Goal: Information Seeking & Learning: Compare options

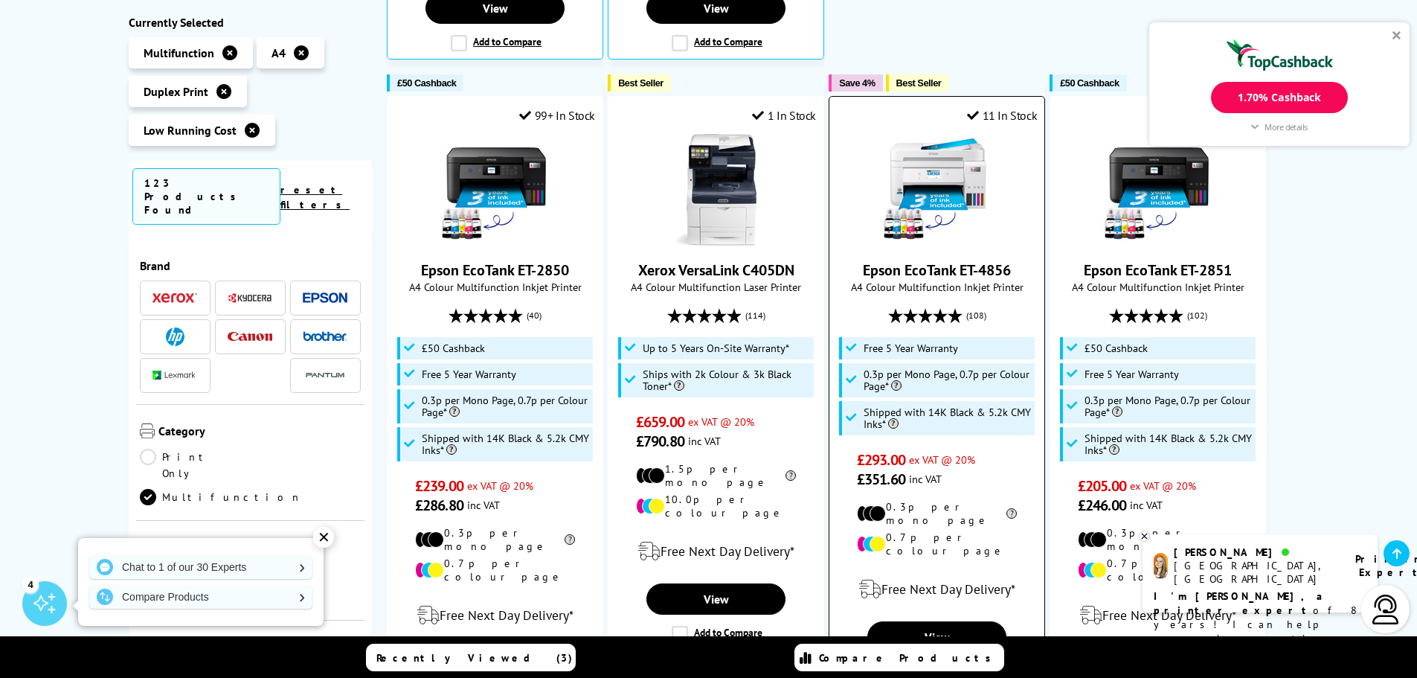
scroll to position [967, 0]
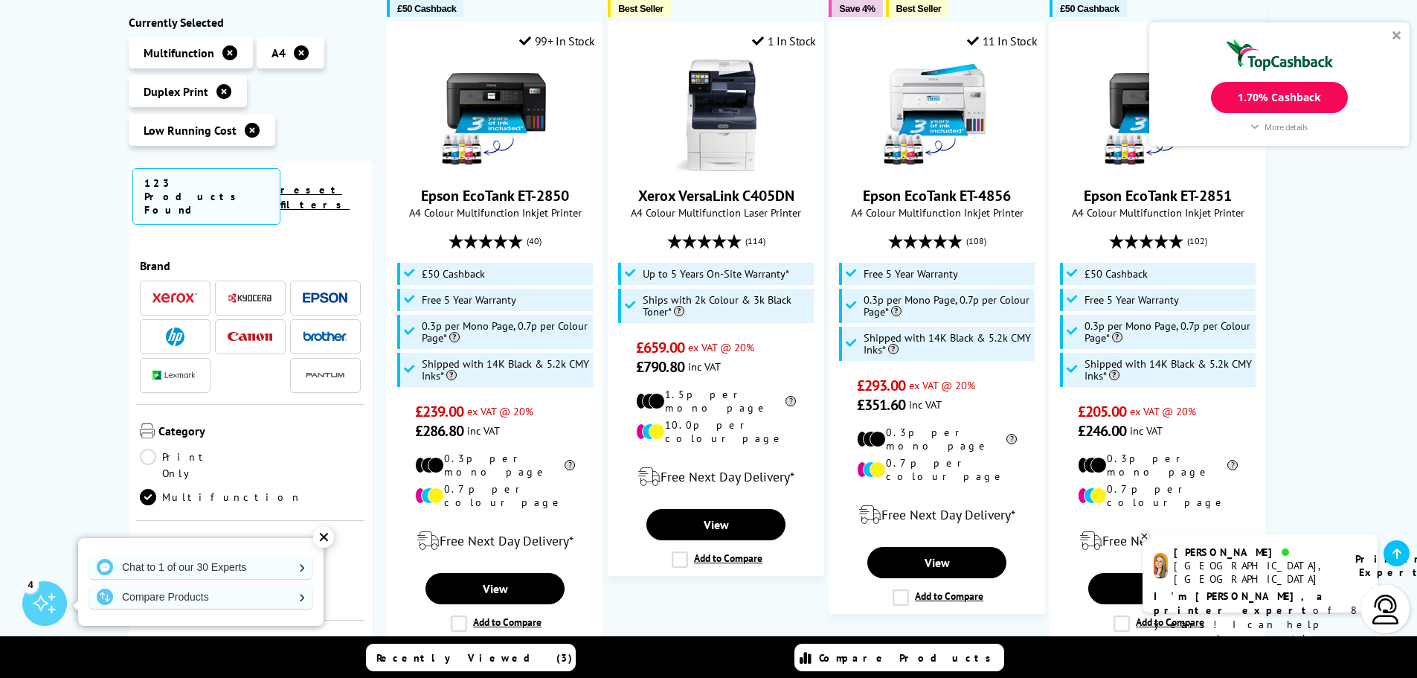
click at [1393, 34] on div at bounding box center [1396, 34] width 9 height 9
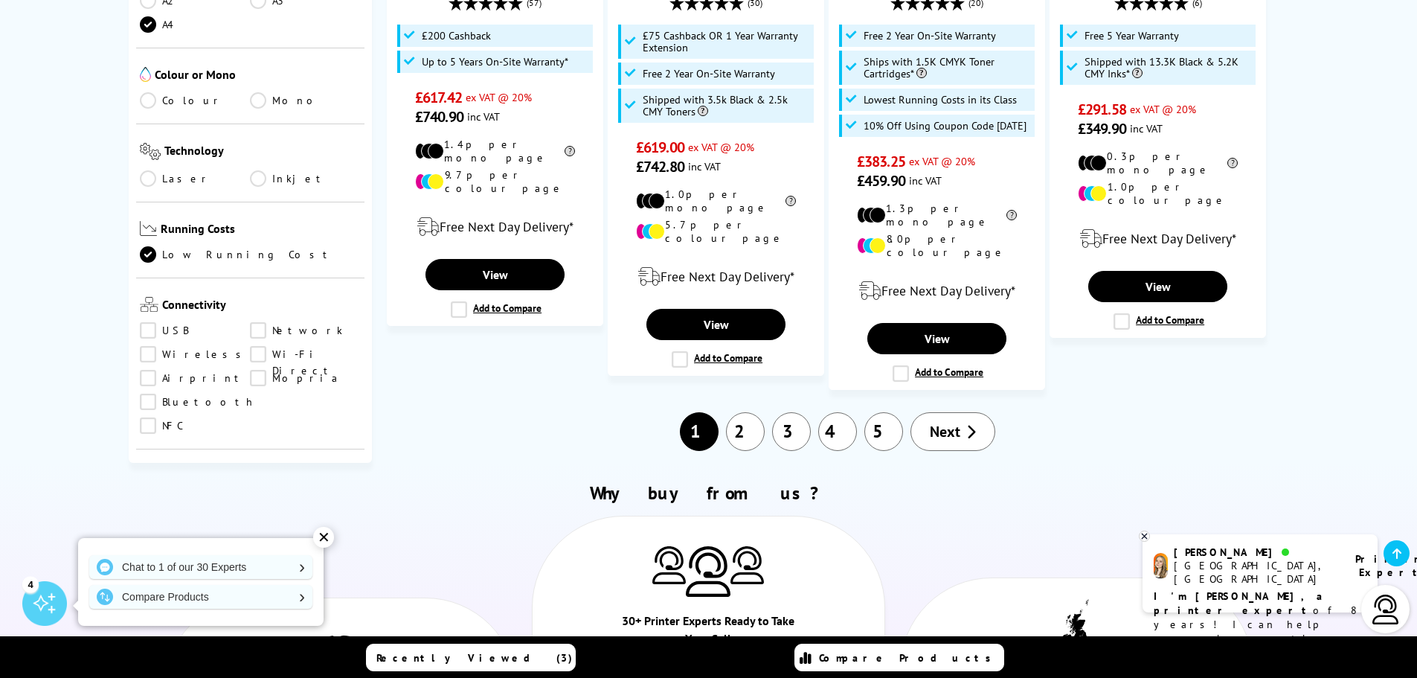
scroll to position [223, 0]
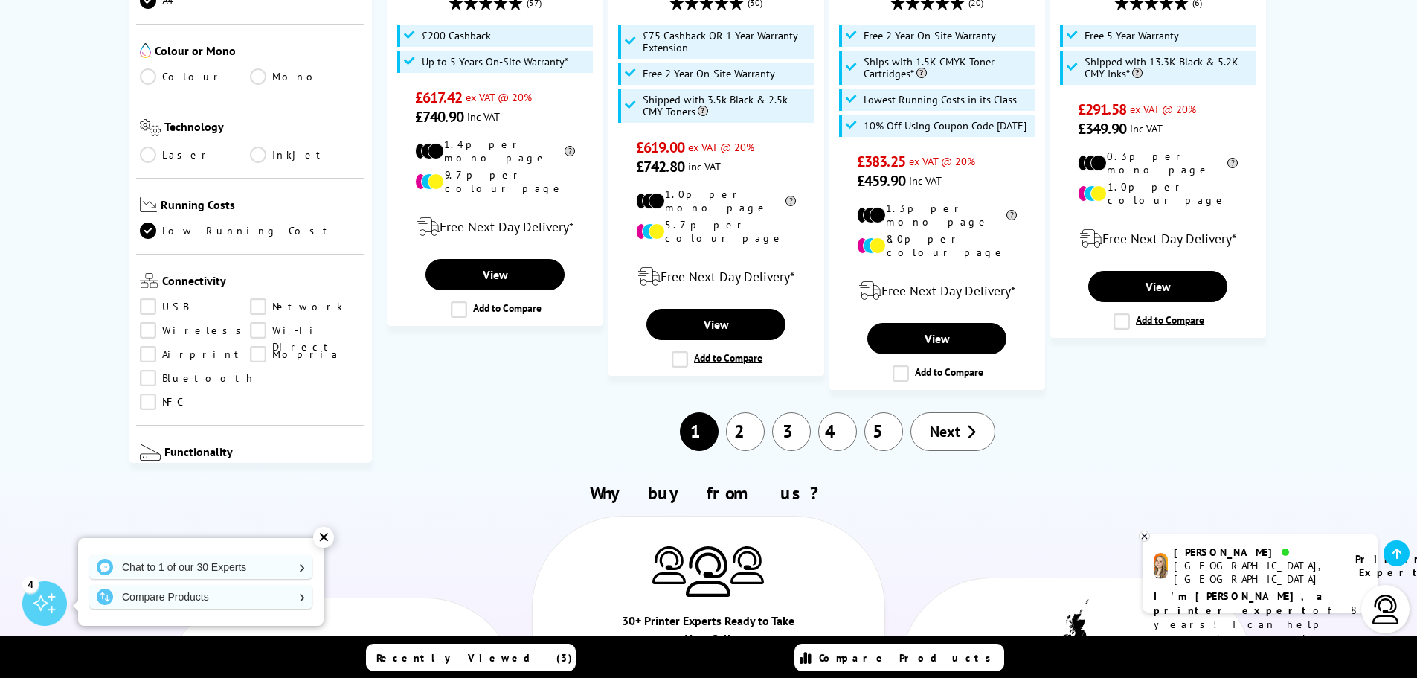
click at [154, 346] on link "Airprint" at bounding box center [195, 354] width 111 height 16
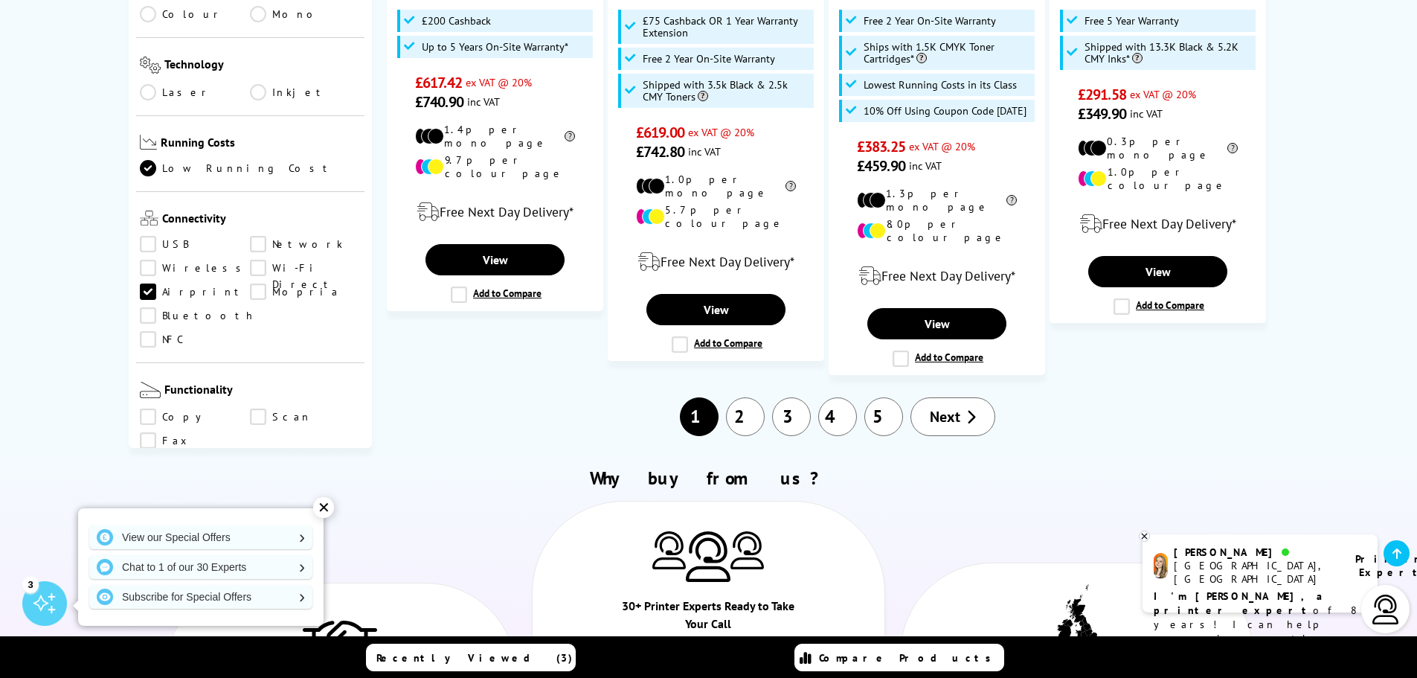
scroll to position [298, 0]
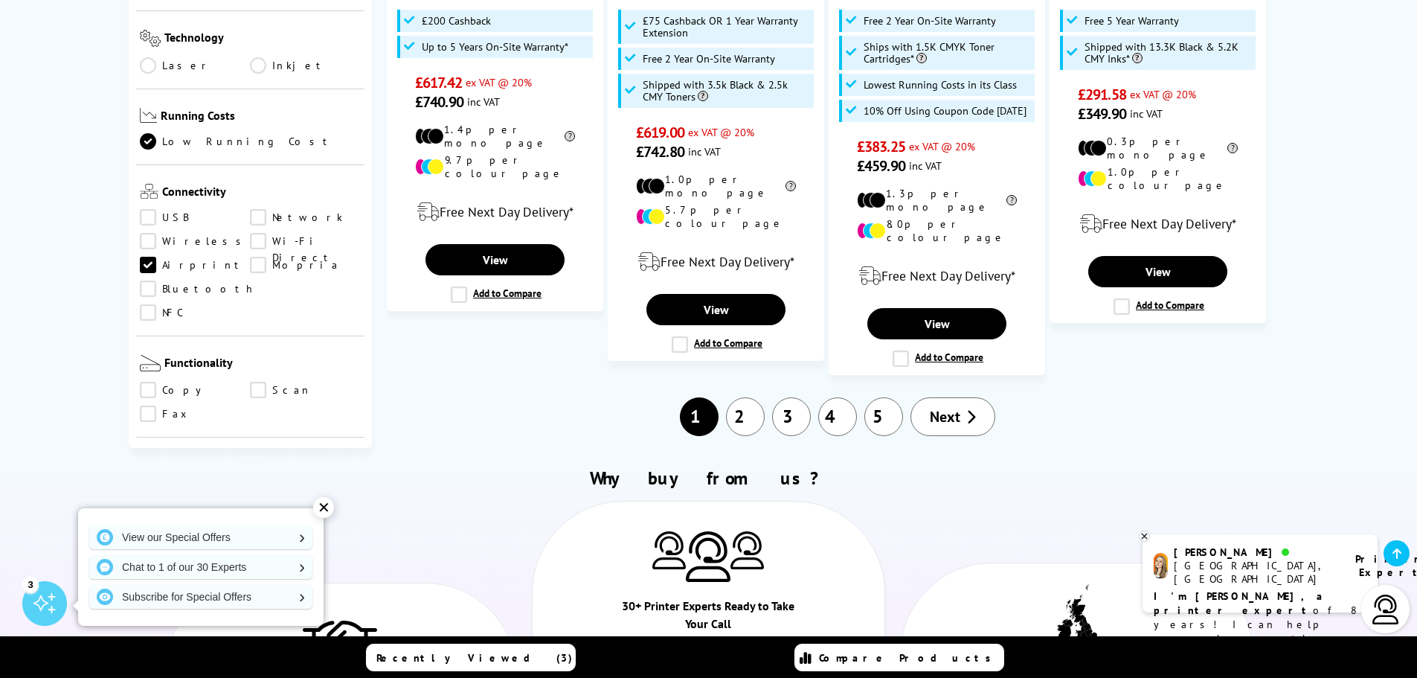
click at [151, 382] on link "Copy" at bounding box center [195, 390] width 111 height 16
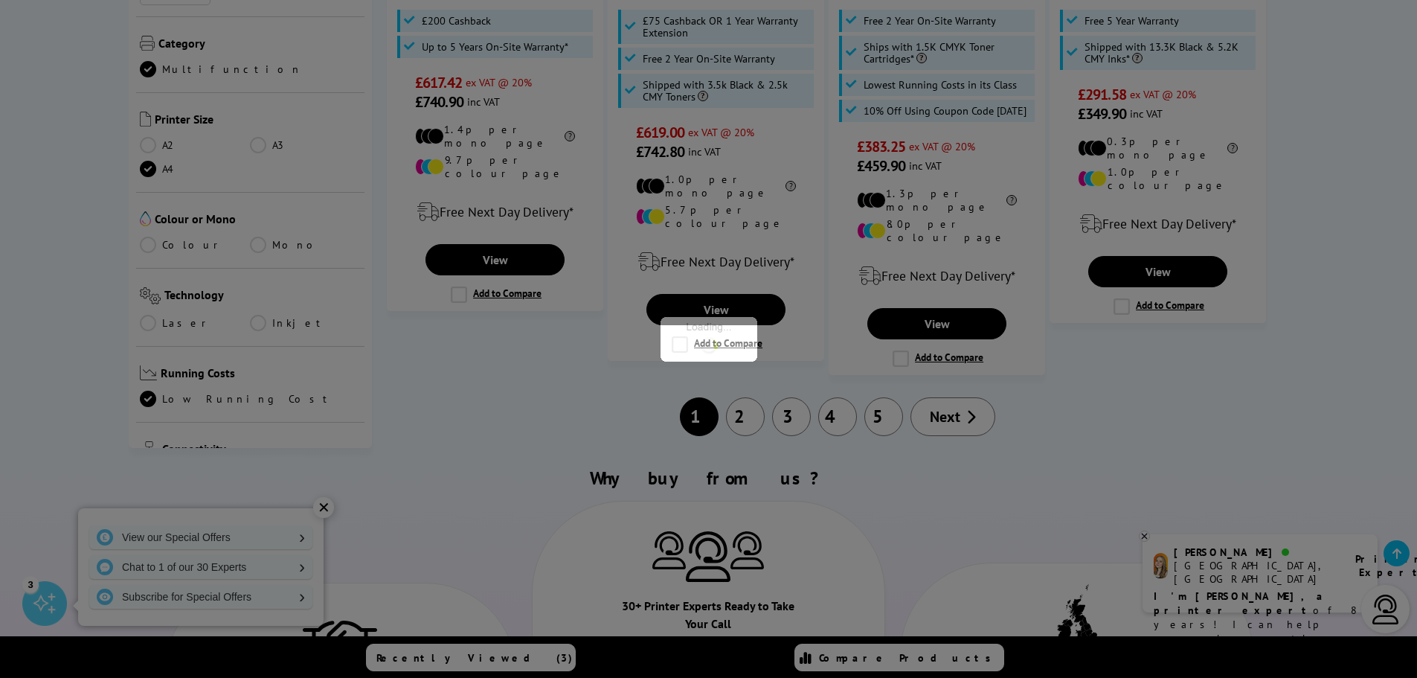
scroll to position [298, 0]
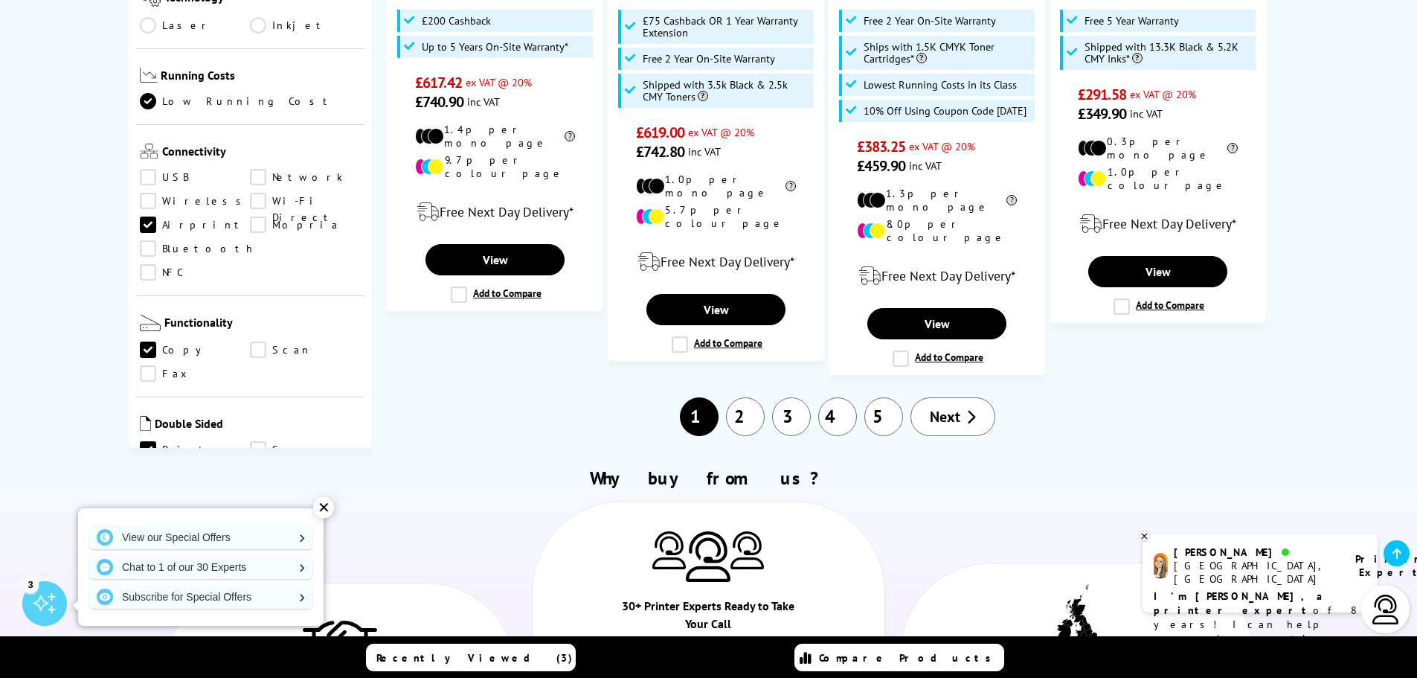
click at [260, 341] on link "Scan" at bounding box center [305, 349] width 111 height 16
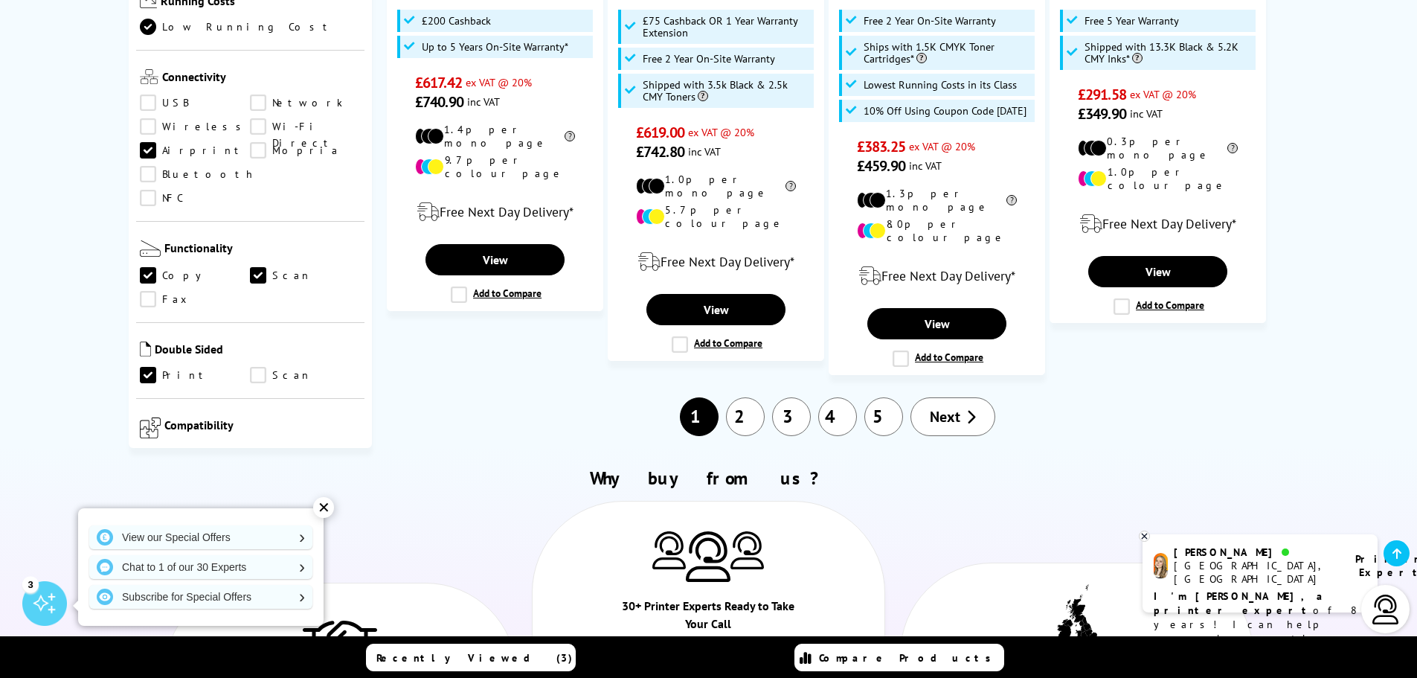
click at [263, 367] on link "Scan" at bounding box center [305, 375] width 111 height 16
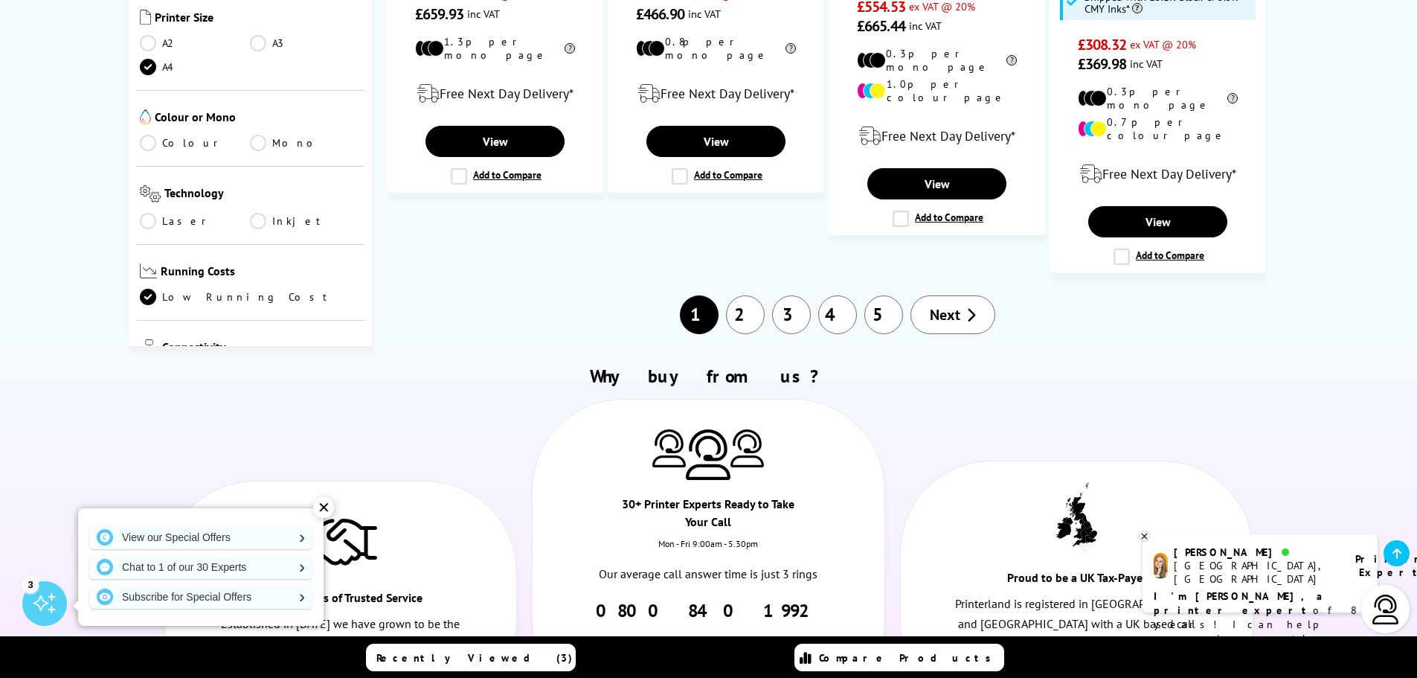
scroll to position [372, 0]
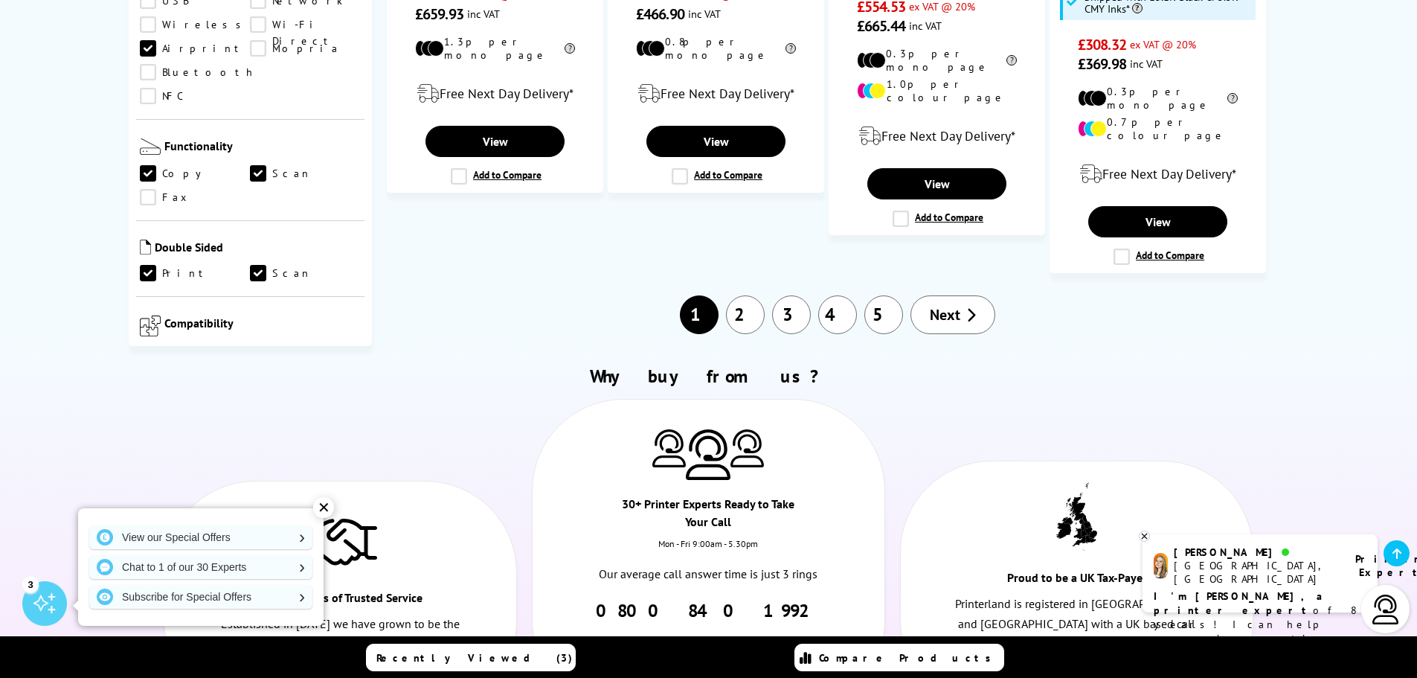
click at [266, 265] on link "Scan" at bounding box center [305, 273] width 111 height 16
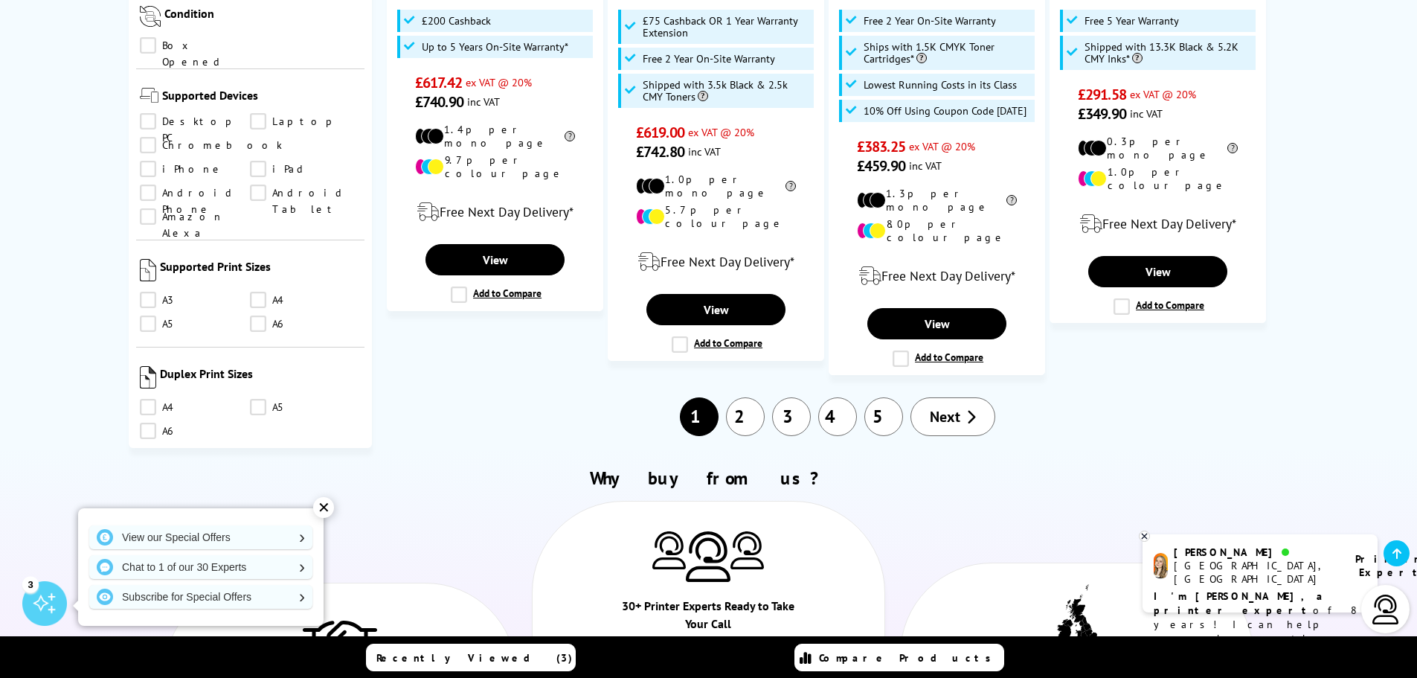
scroll to position [893, 0]
click at [254, 288] on link "A4" at bounding box center [305, 296] width 111 height 16
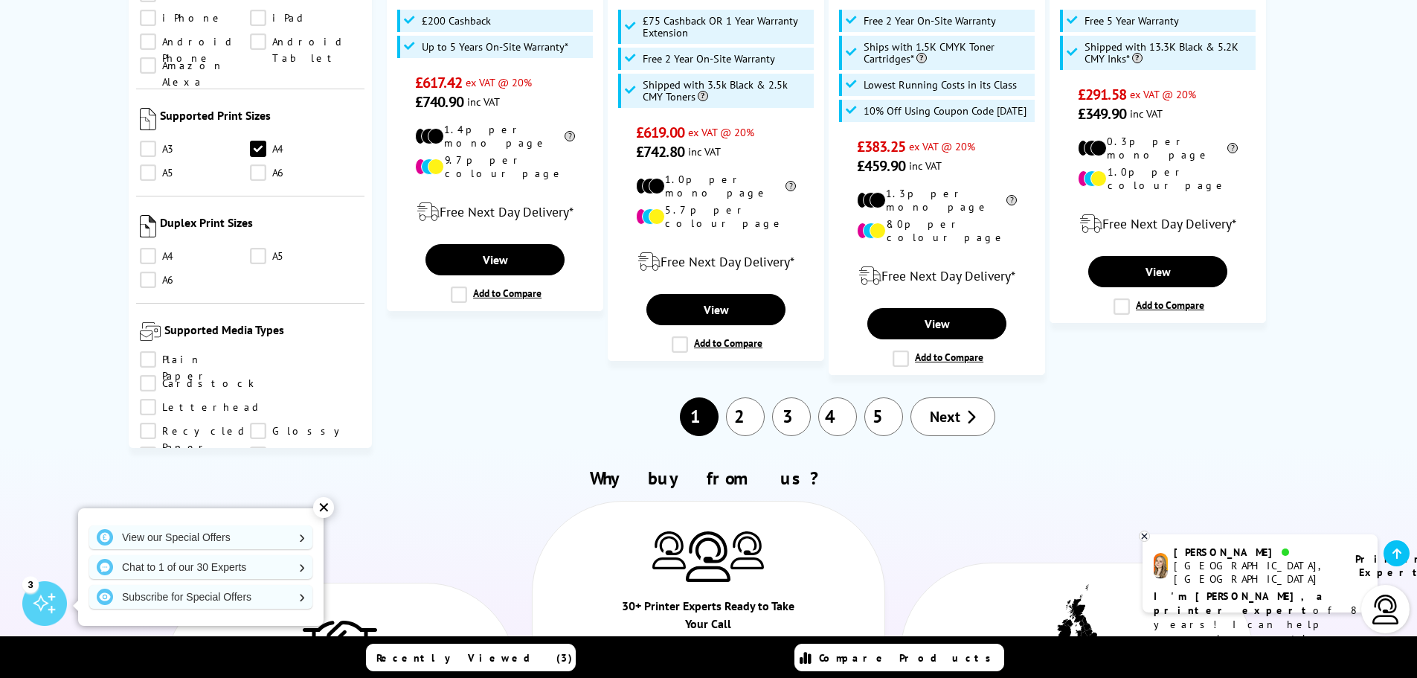
scroll to position [1041, 0]
click at [155, 246] on link "A4" at bounding box center [195, 254] width 111 height 16
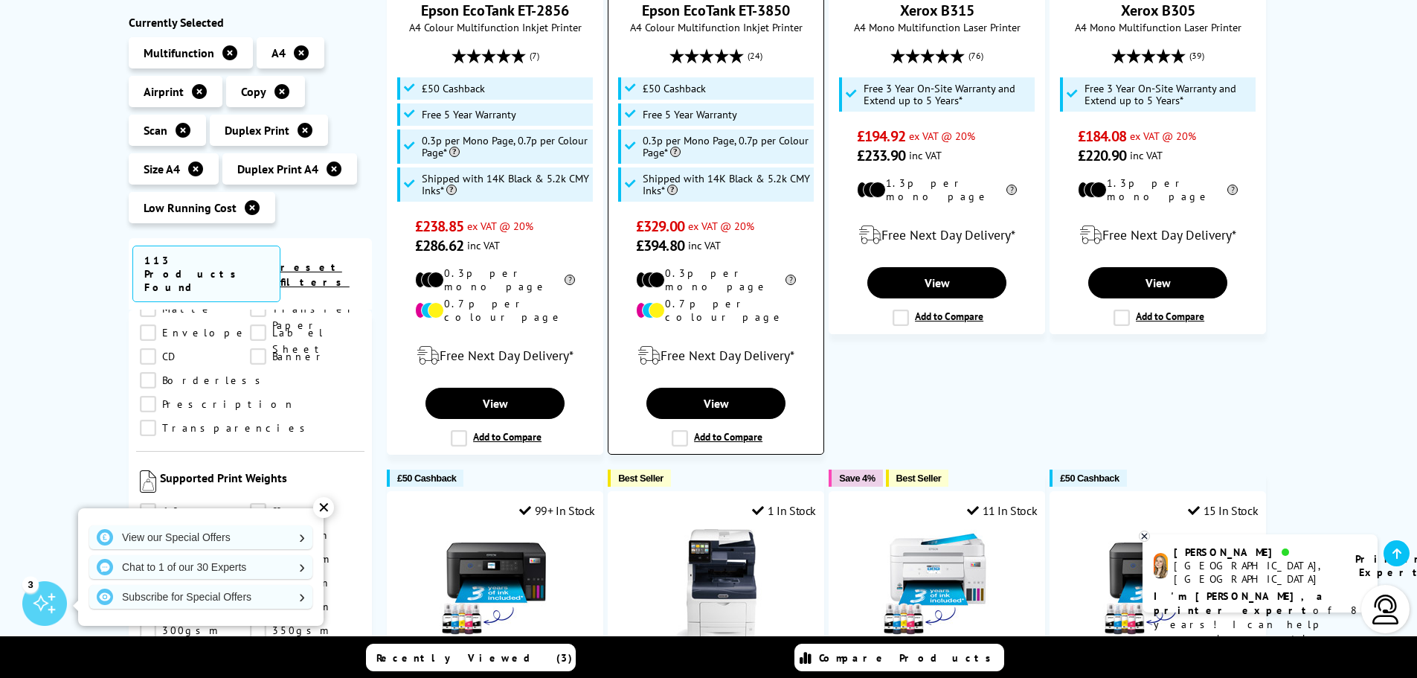
scroll to position [446, 0]
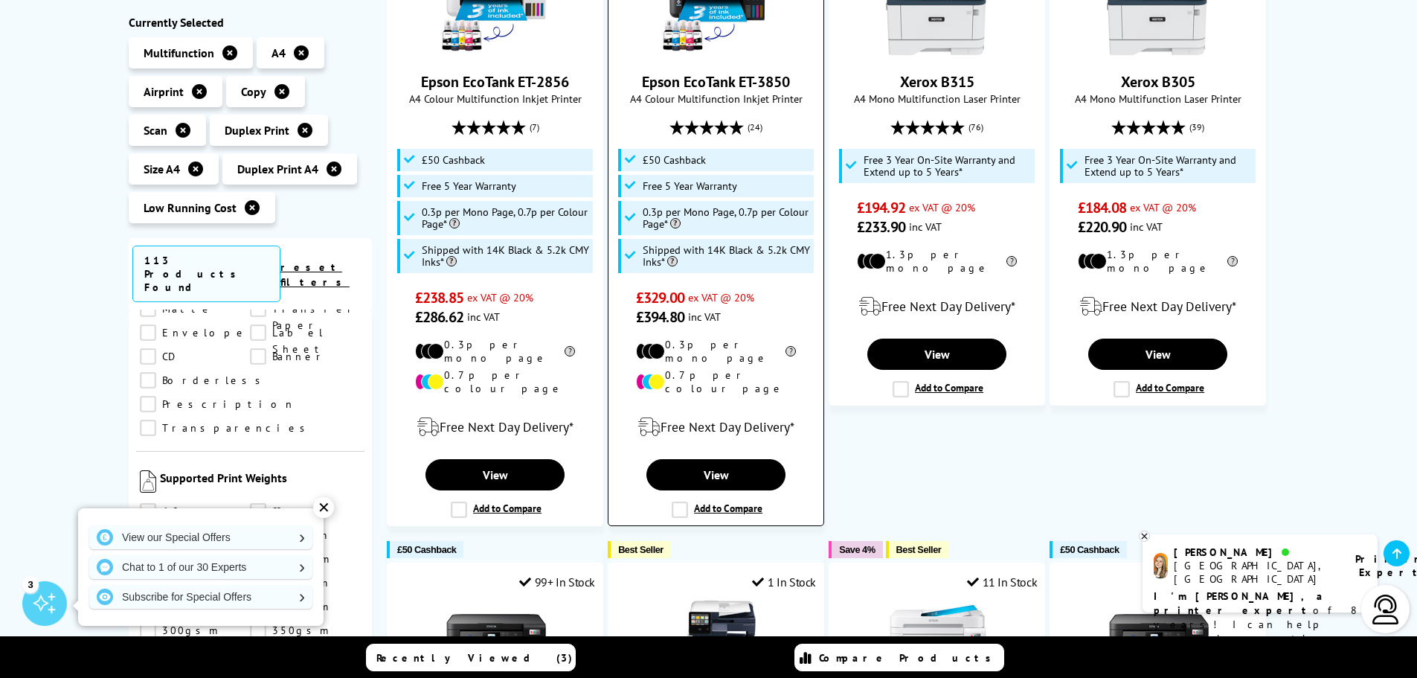
click at [678, 501] on label "Add to Compare" at bounding box center [717, 509] width 91 height 16
click at [0, 0] on input "Add to Compare" at bounding box center [0, 0] width 0 height 0
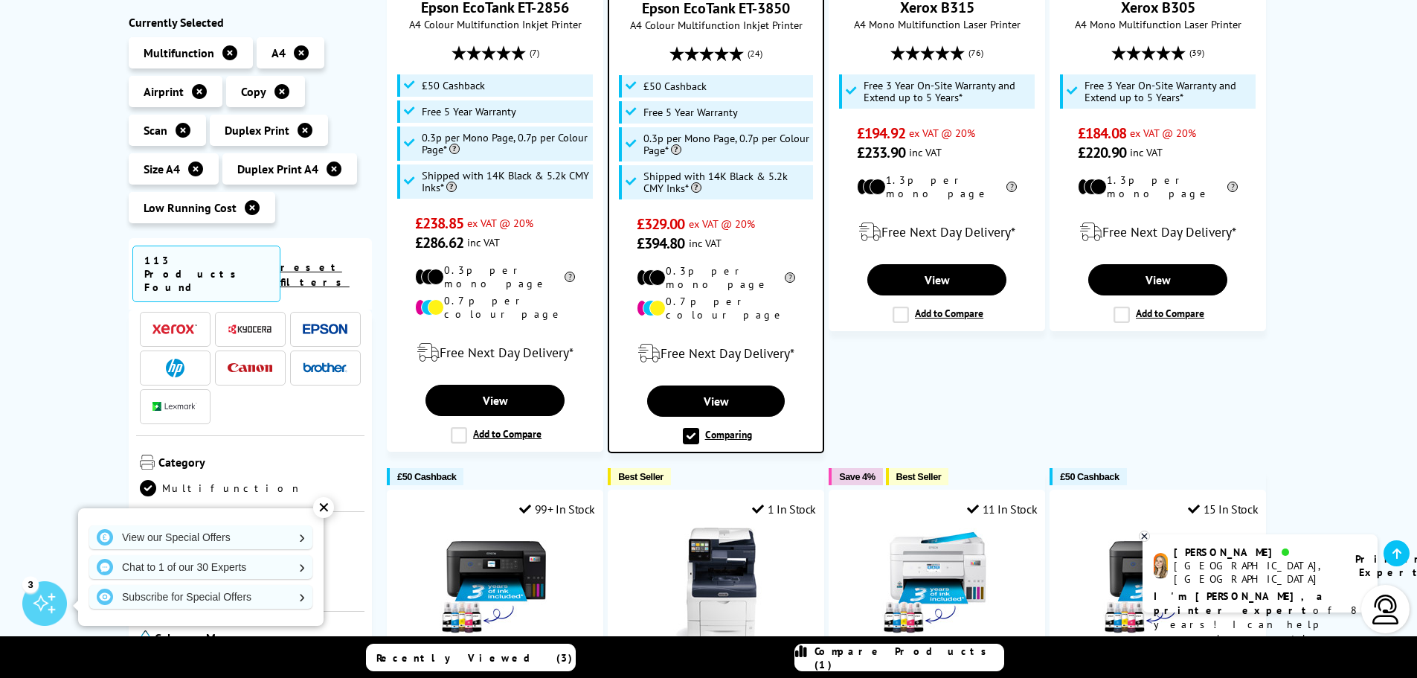
scroll to position [0, 0]
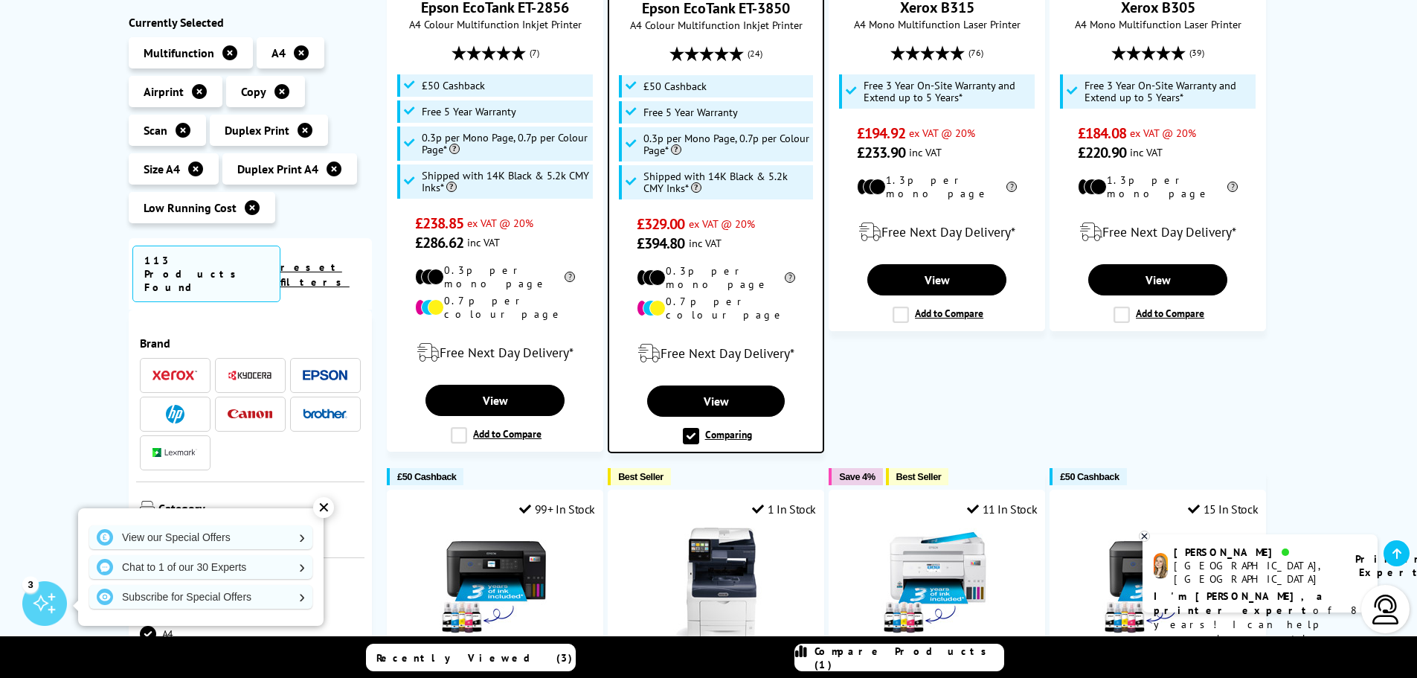
click at [322, 370] on img at bounding box center [325, 375] width 45 height 11
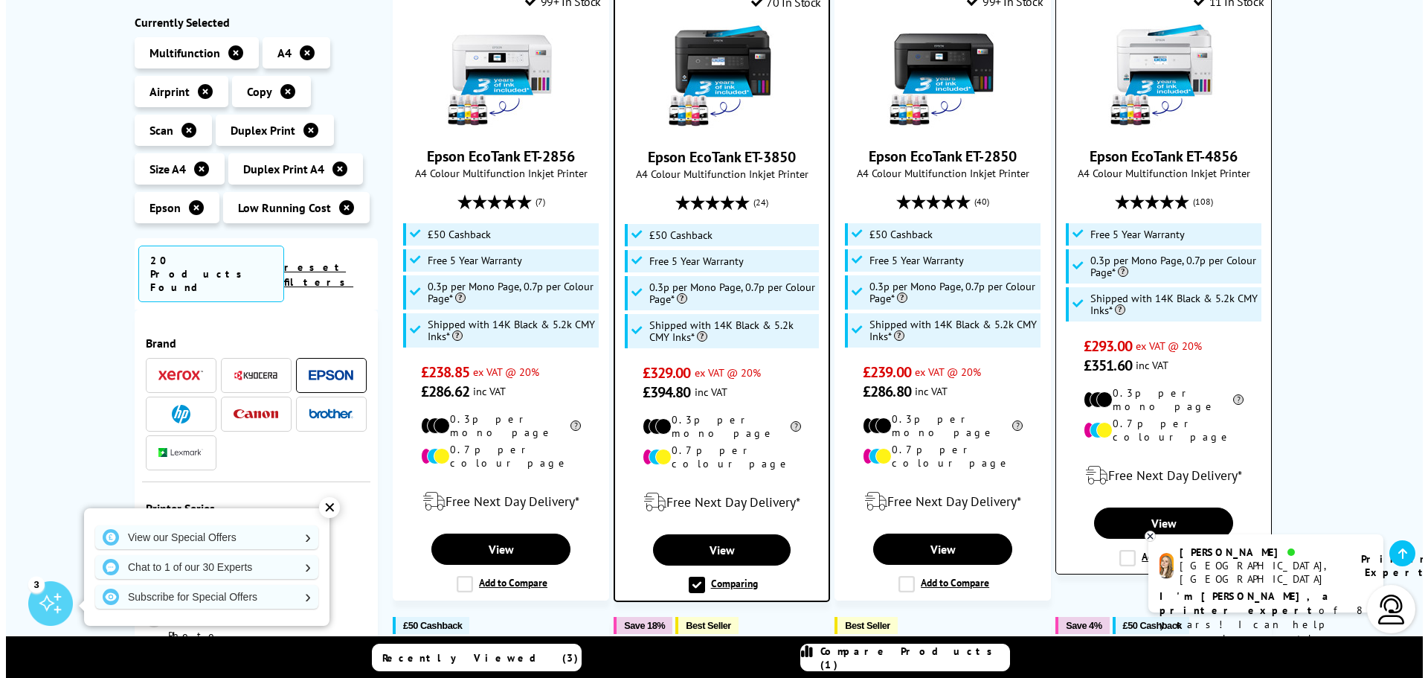
scroll to position [446, 0]
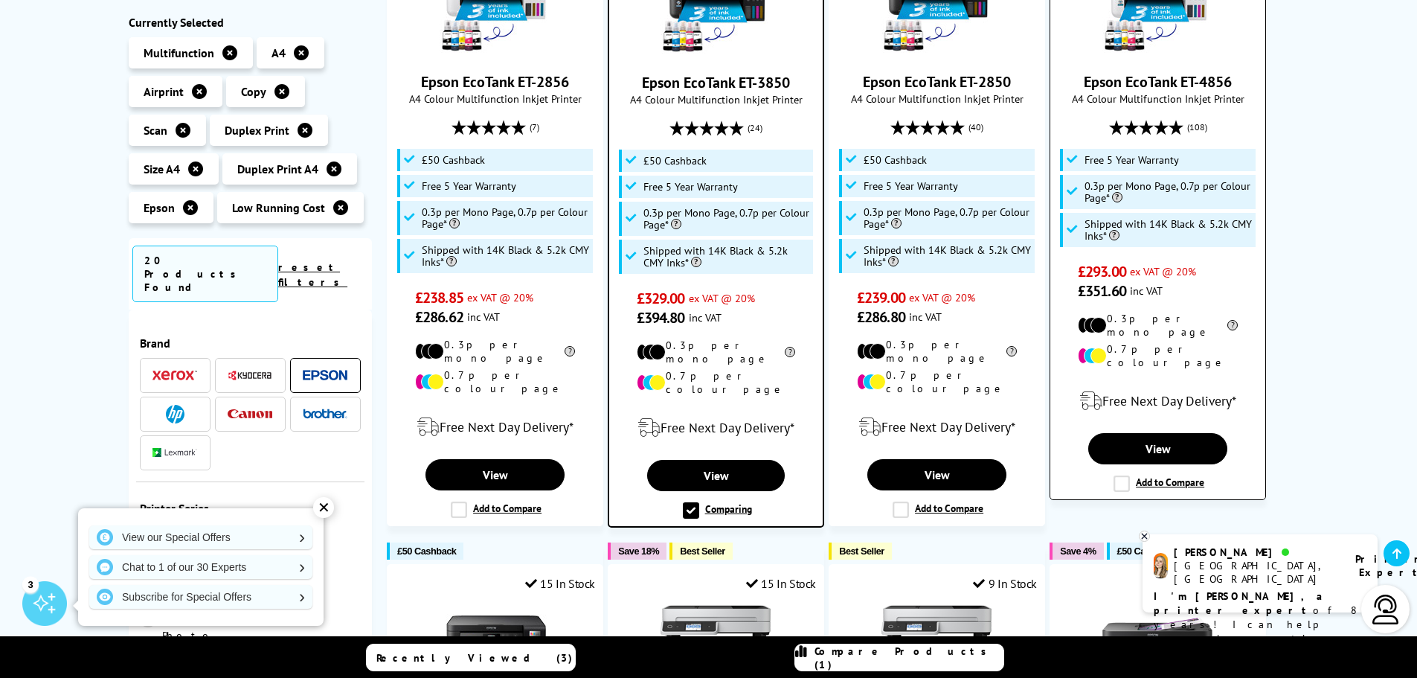
click at [1122, 475] on label "Add to Compare" at bounding box center [1158, 483] width 91 height 16
click at [0, 0] on input "Add to Compare" at bounding box center [0, 0] width 0 height 0
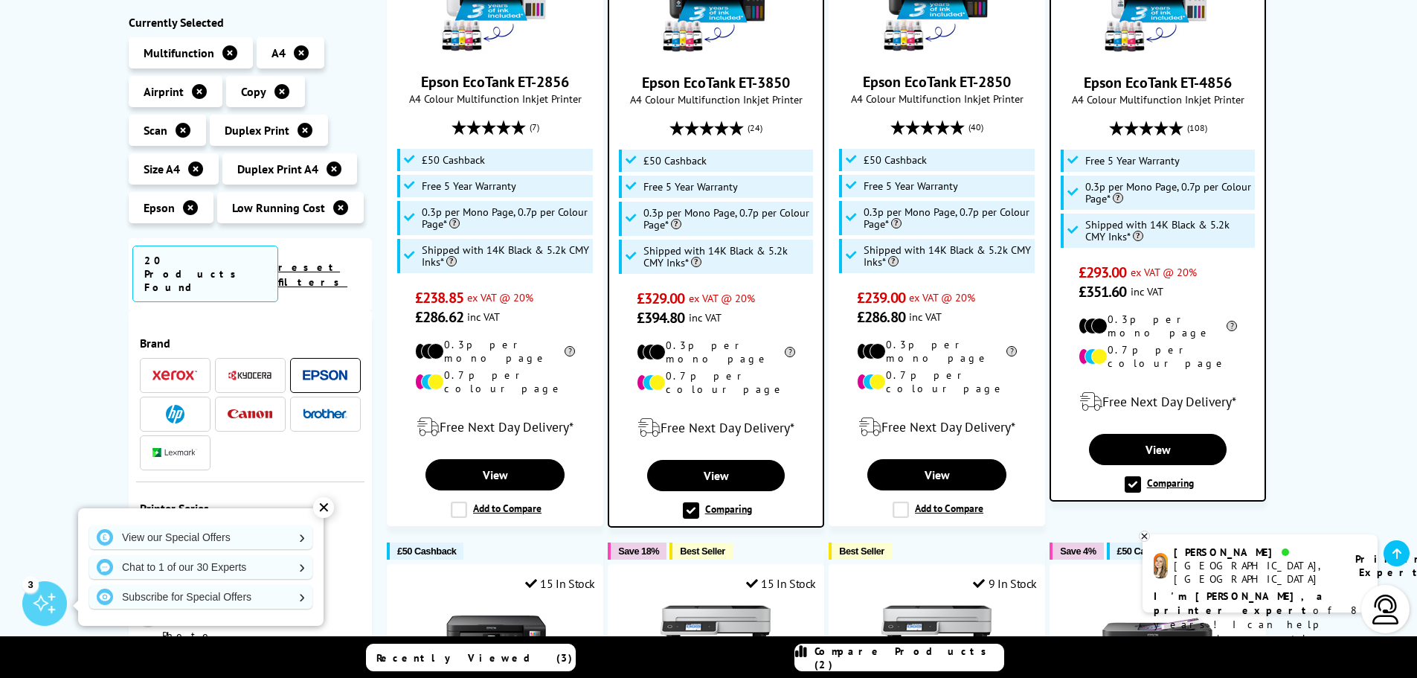
click at [903, 663] on span "Compare Products (2)" at bounding box center [908, 657] width 189 height 27
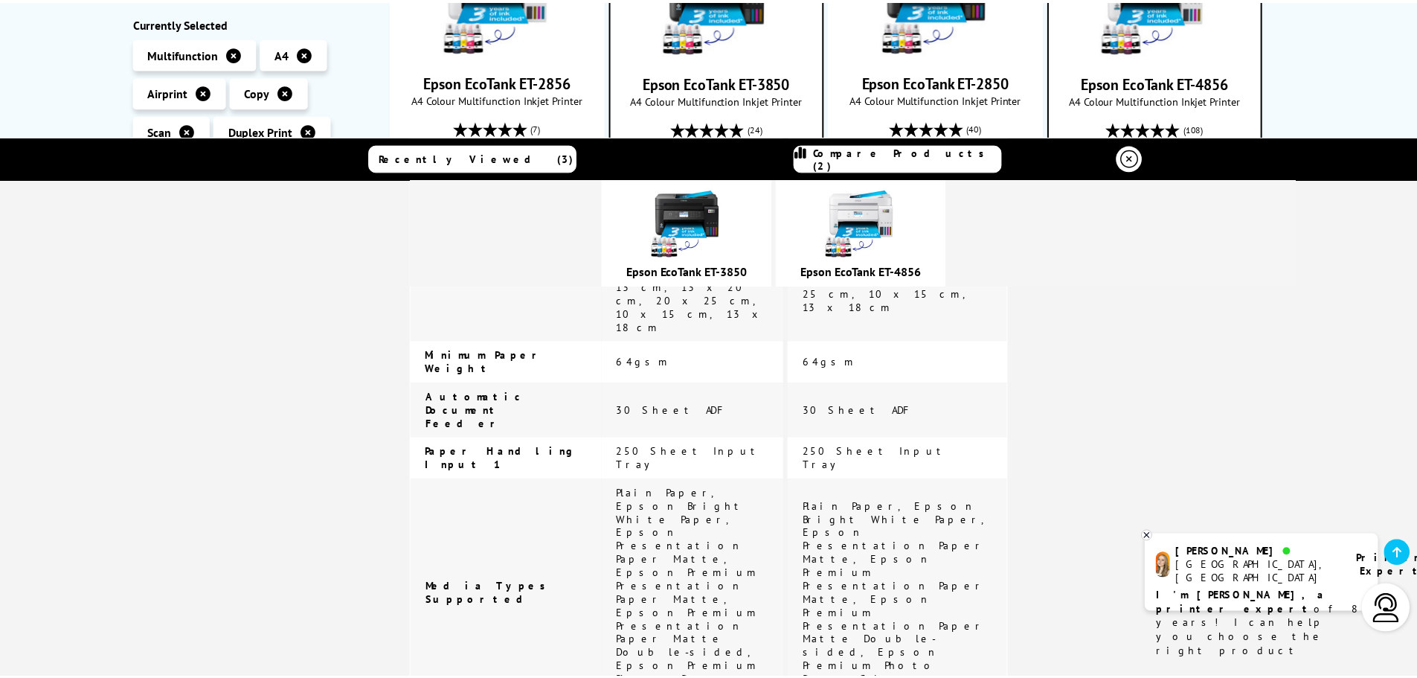
scroll to position [2851, 0]
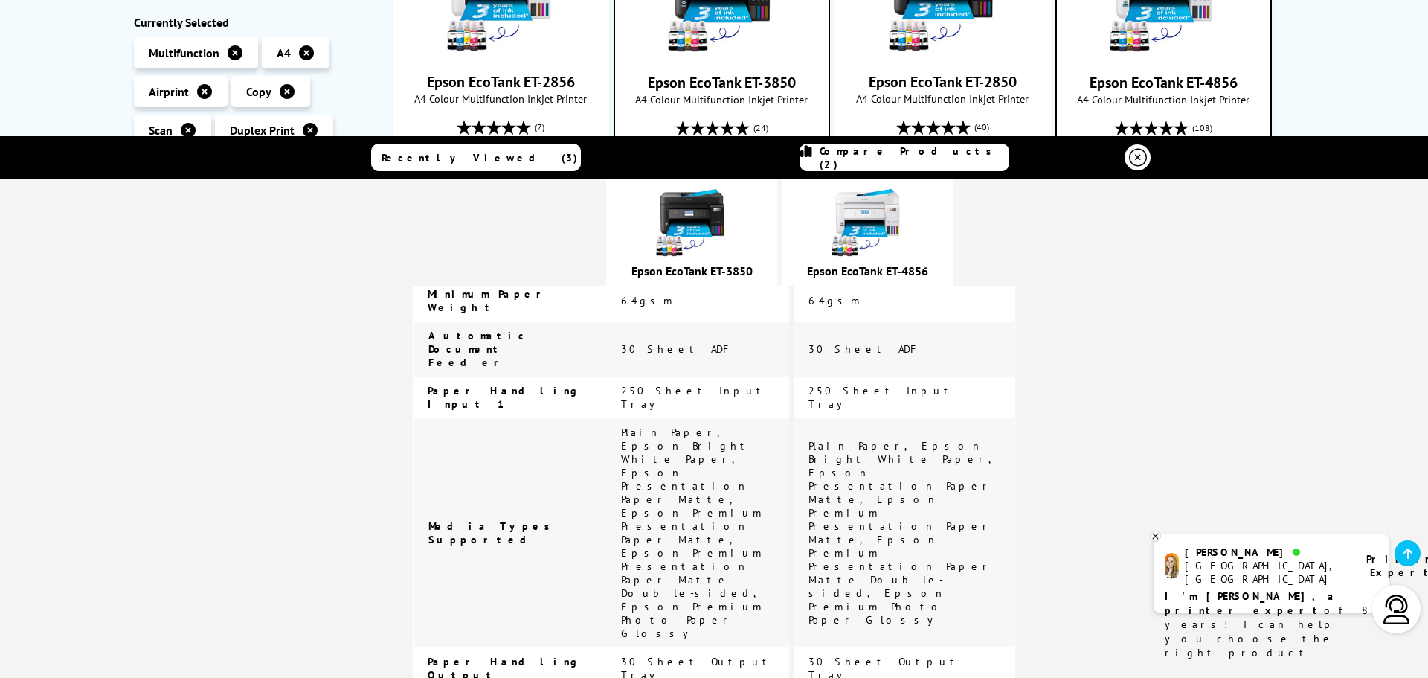
click at [1129, 158] on icon at bounding box center [1138, 158] width 18 height 18
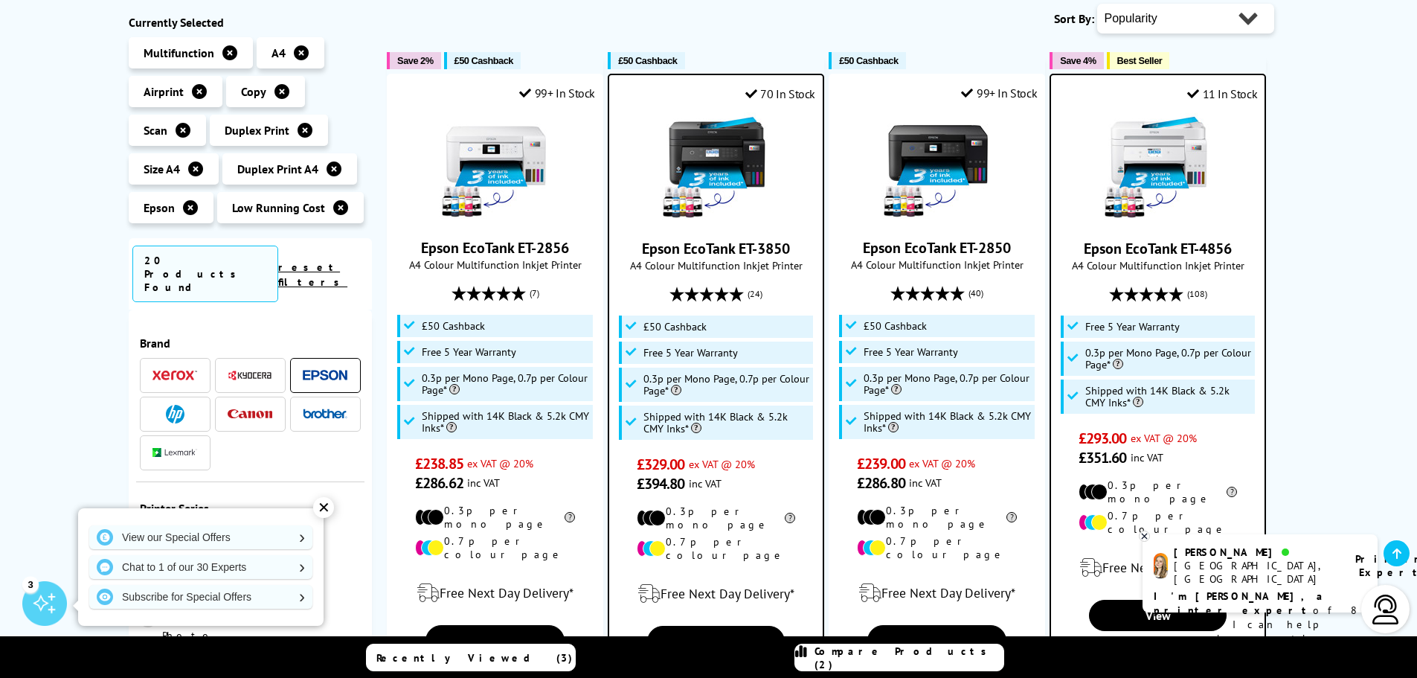
scroll to position [298, 0]
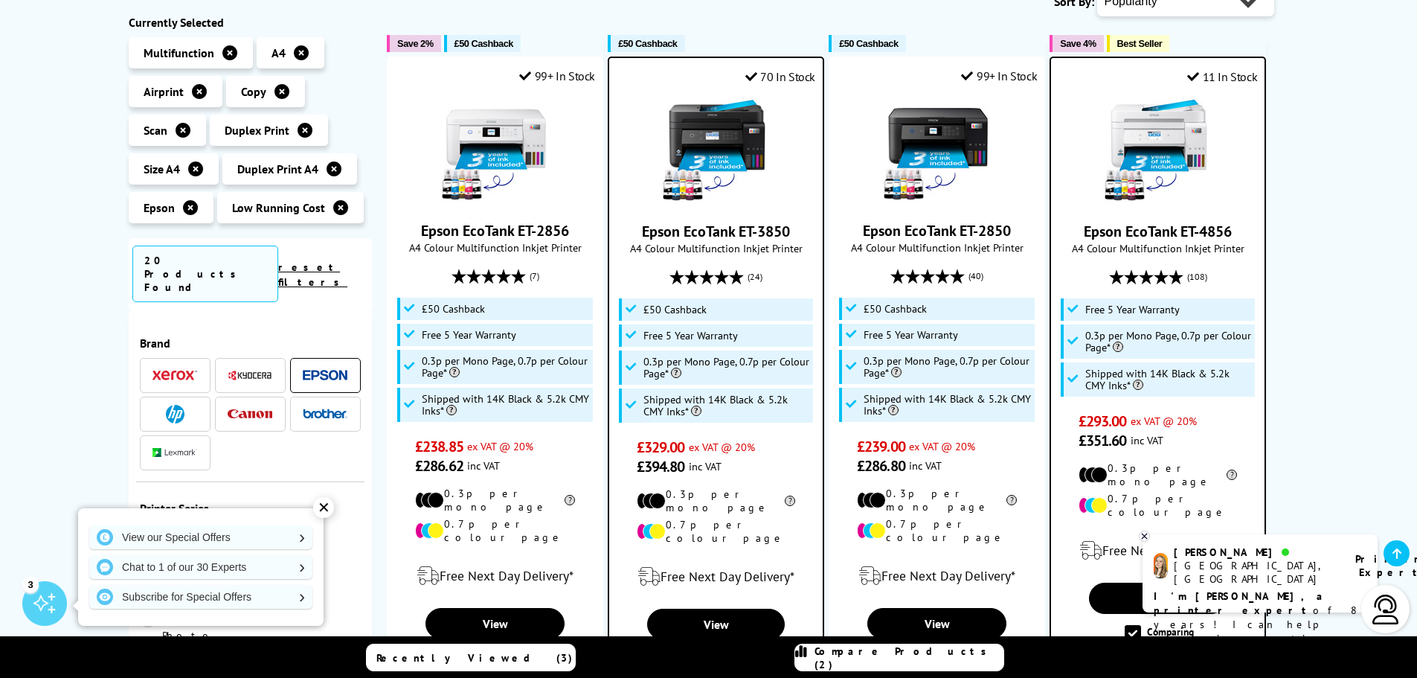
click at [323, 507] on div "✕" at bounding box center [323, 507] width 21 height 21
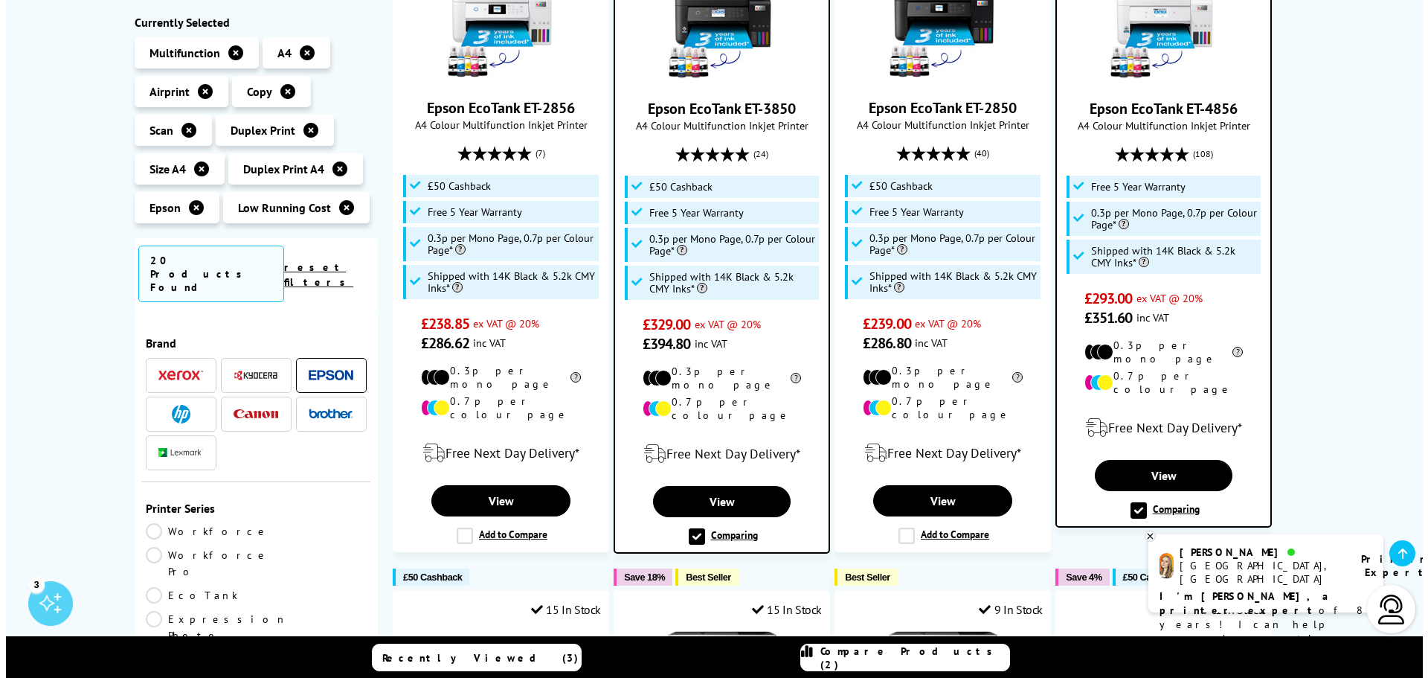
scroll to position [446, 0]
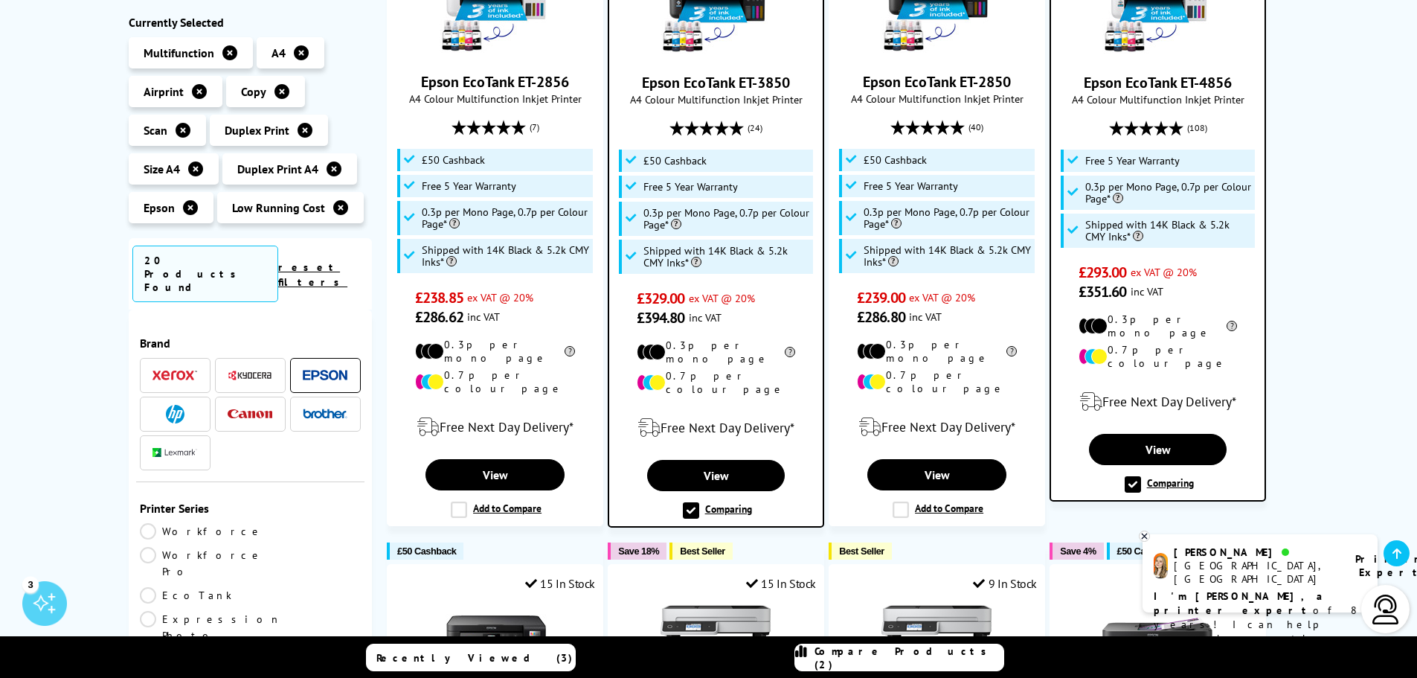
click at [1131, 476] on label "Comparing" at bounding box center [1159, 484] width 69 height 16
click at [0, 0] on input "Comparing" at bounding box center [0, 0] width 0 height 0
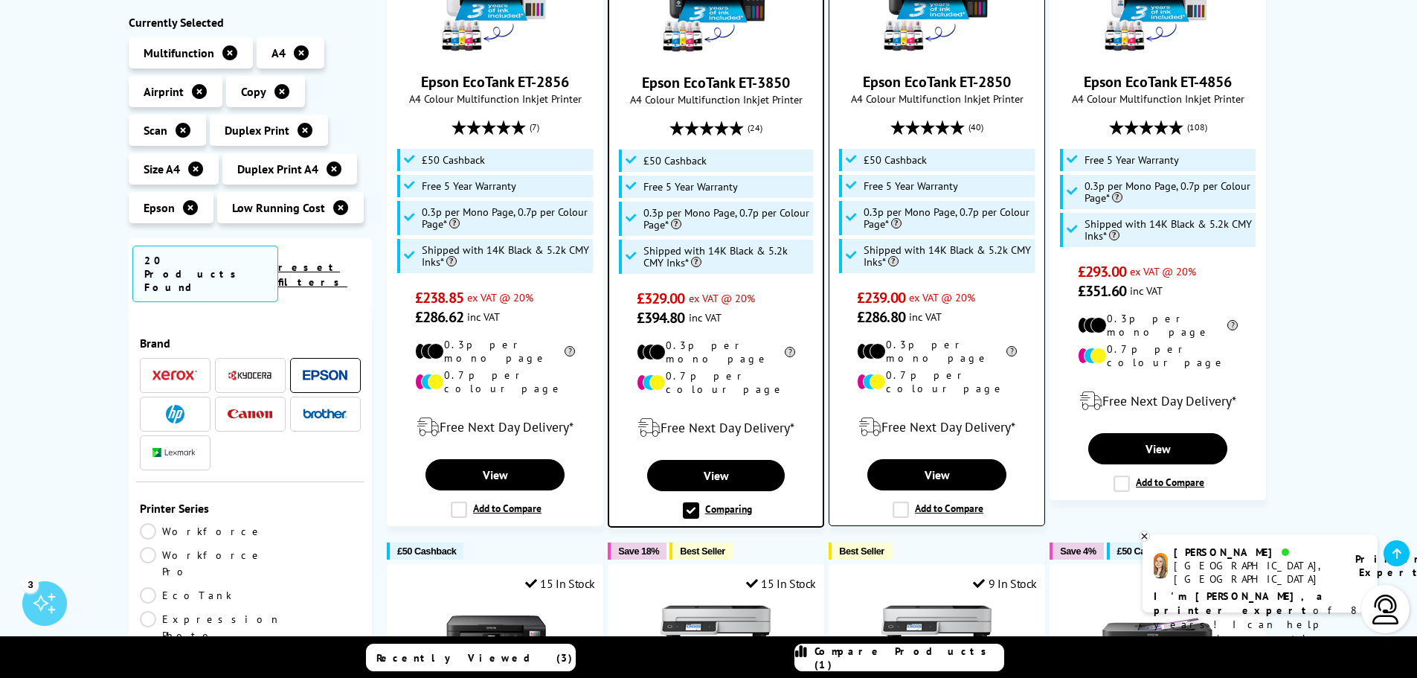
click at [898, 501] on label "Add to Compare" at bounding box center [938, 509] width 91 height 16
click at [0, 0] on input "Add to Compare" at bounding box center [0, 0] width 0 height 0
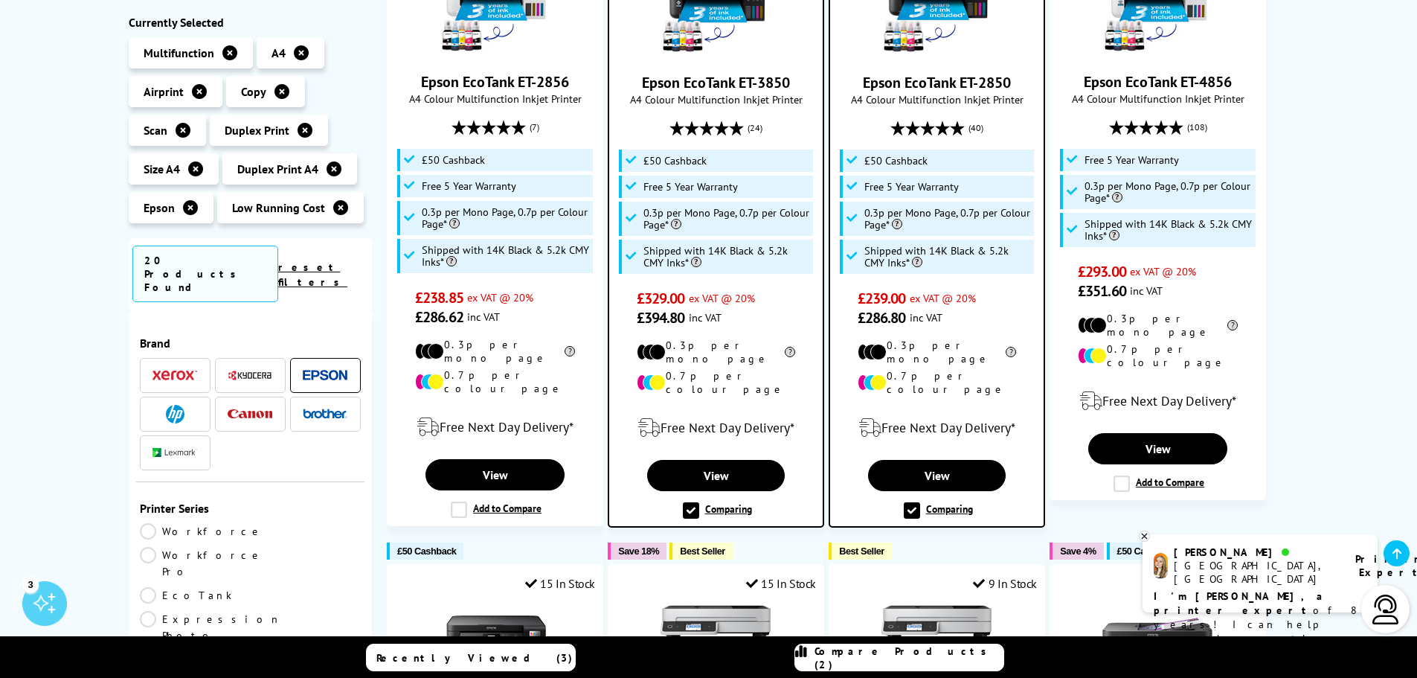
click at [863, 657] on span "Compare Products (2)" at bounding box center [908, 657] width 189 height 27
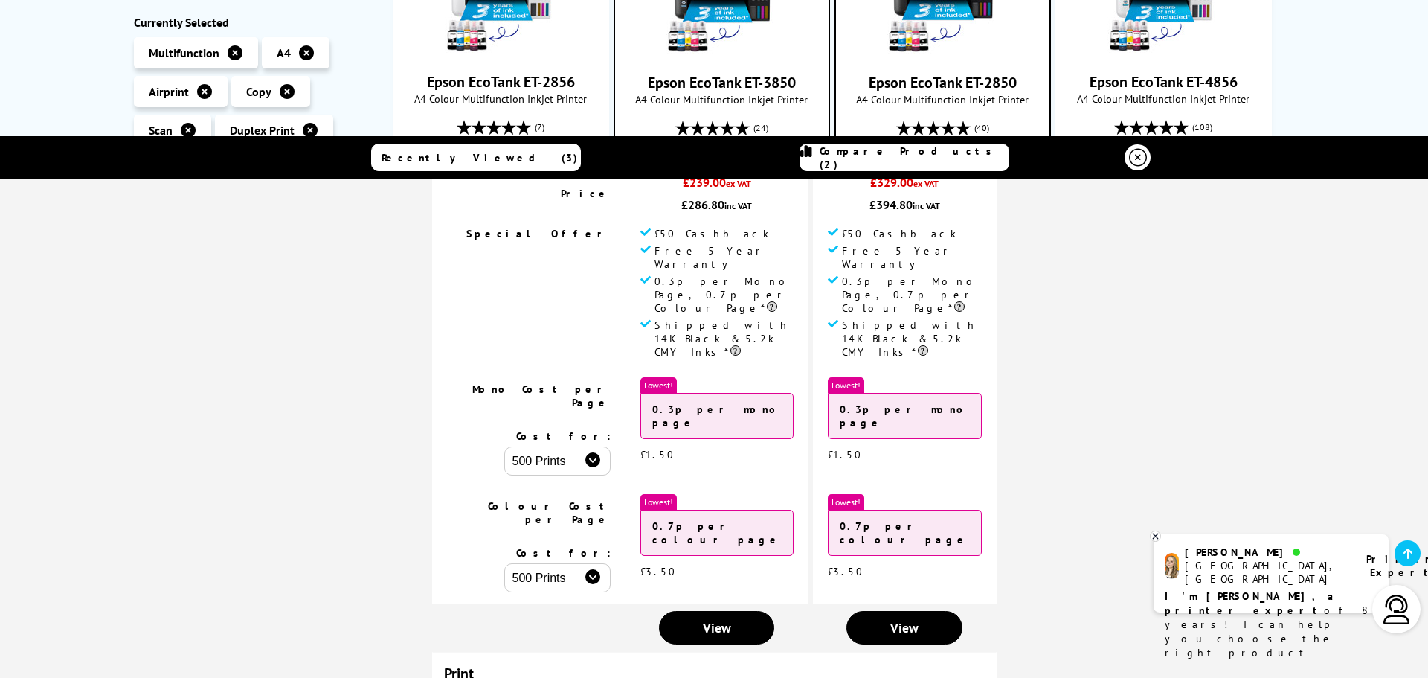
scroll to position [0, 0]
